Goal: Navigation & Orientation: Find specific page/section

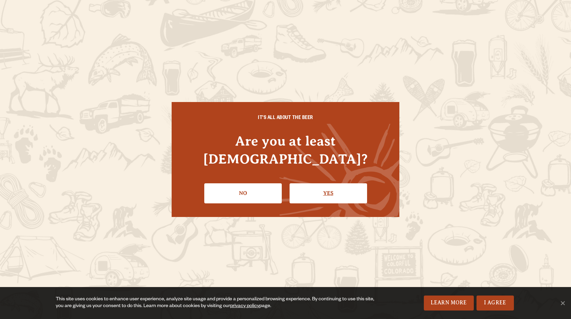
click at [319, 183] on link "Yes" at bounding box center [329, 193] width 78 height 20
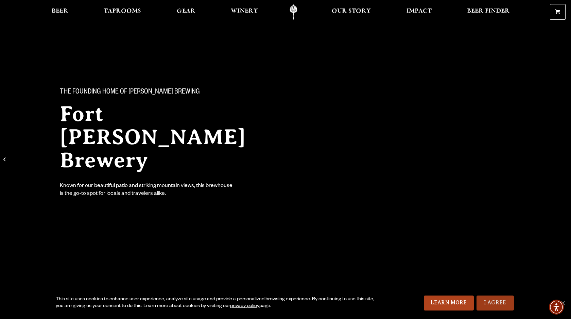
click at [496, 306] on link "I Agree" at bounding box center [495, 303] width 37 height 15
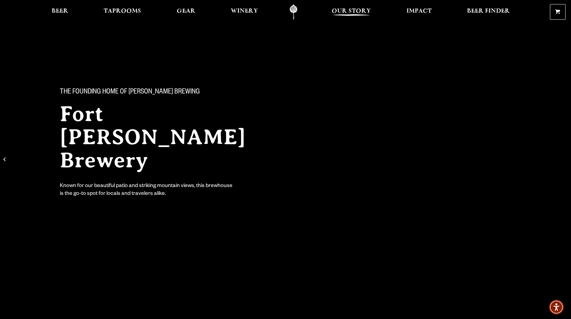
click at [366, 9] on span "Our Story" at bounding box center [351, 11] width 39 height 5
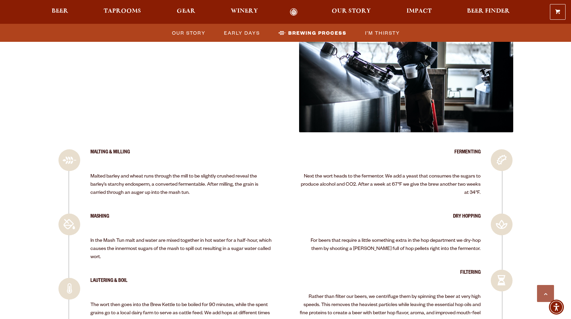
scroll to position [1340, 0]
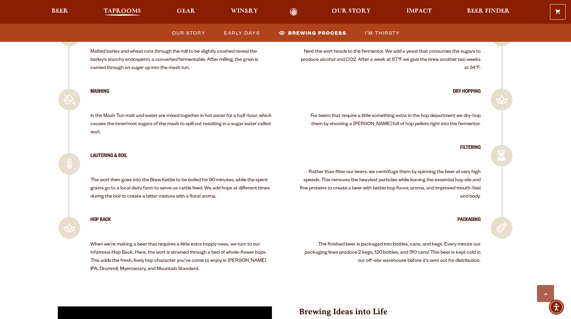
click at [120, 13] on span "Taprooms" at bounding box center [122, 11] width 37 height 5
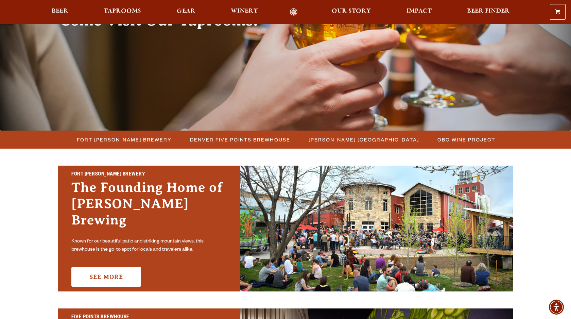
scroll to position [92, 0]
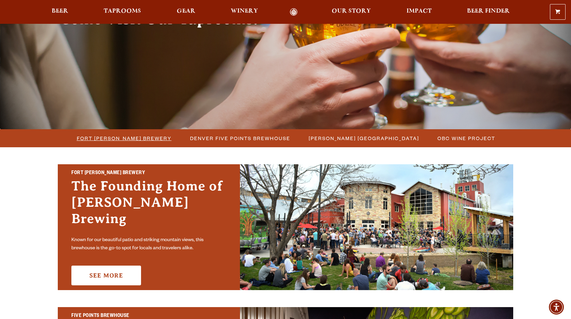
click at [154, 136] on span "Fort [PERSON_NAME] Brewery" at bounding box center [124, 138] width 95 height 10
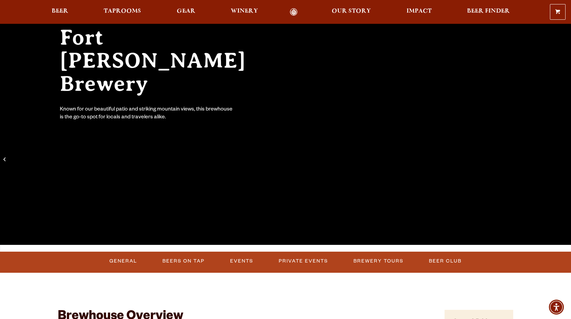
scroll to position [78, 0]
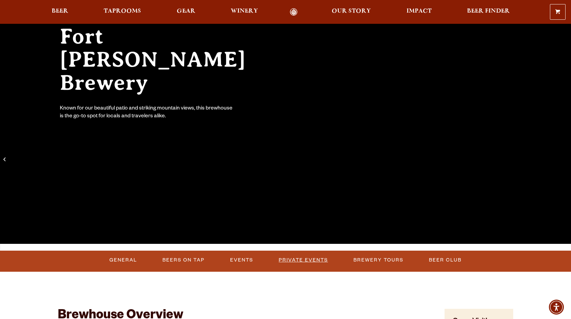
click at [297, 260] on link "Private Events" at bounding box center [303, 260] width 55 height 16
